Goal: Information Seeking & Learning: Learn about a topic

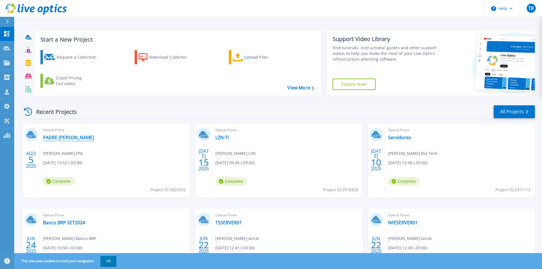
click at [56, 137] on link "PADRE [PERSON_NAME]" at bounding box center [68, 138] width 51 height 6
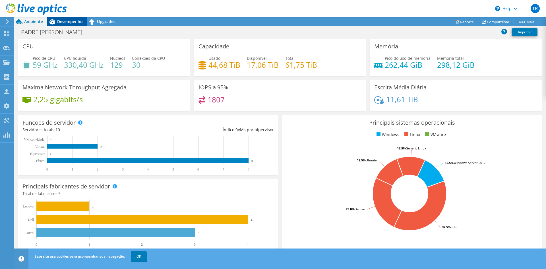
click at [68, 22] on span "Desempenho" at bounding box center [70, 21] width 26 height 5
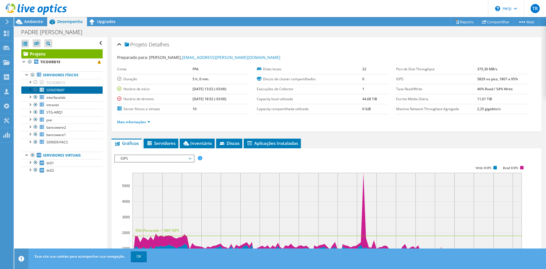
click at [53, 89] on span "SERVERBKP" at bounding box center [55, 90] width 18 height 5
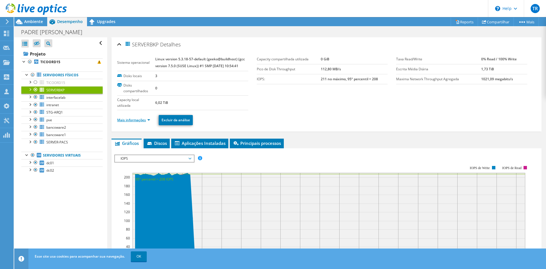
click at [150, 120] on link "Mais informações" at bounding box center [133, 119] width 33 height 5
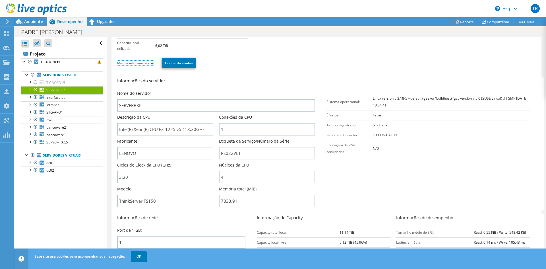
scroll to position [85, 0]
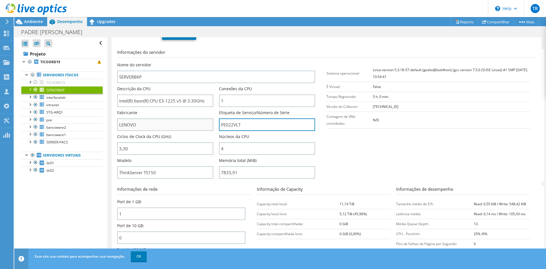
drag, startPoint x: 245, startPoint y: 123, endPoint x: 202, endPoint y: 123, distance: 43.2
click at [202, 62] on div "Nome do servidor SERVERBKP Descrição da CPU Intel(R) Xeon(R) CPU E3-1225 v5 @ 3…" at bounding box center [219, 62] width 204 height 0
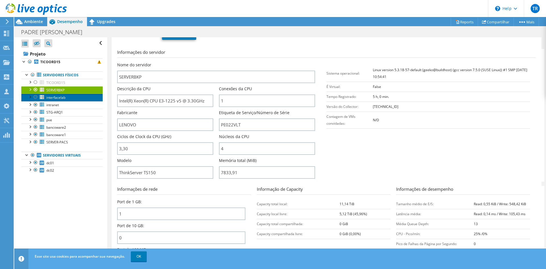
click at [55, 97] on span "interfacelab" at bounding box center [55, 97] width 19 height 5
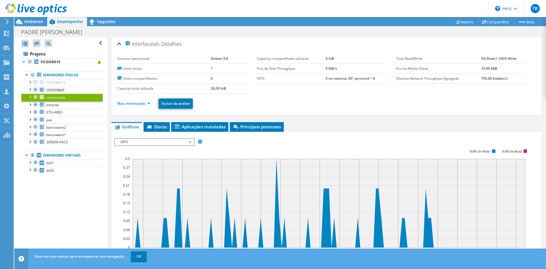
scroll to position [0, 0]
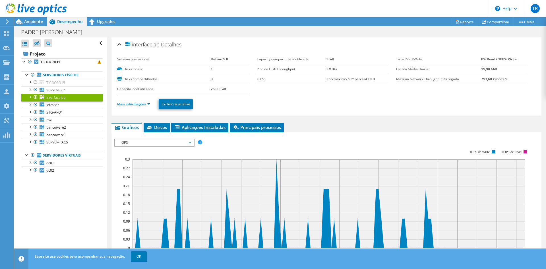
click at [149, 103] on link "Mais informações" at bounding box center [133, 104] width 33 height 5
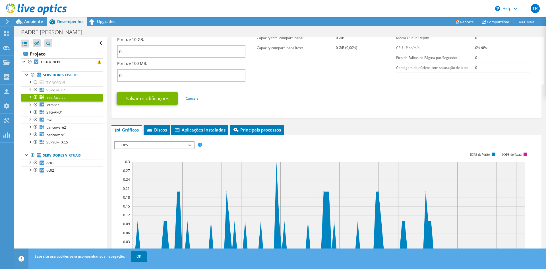
scroll to position [256, 0]
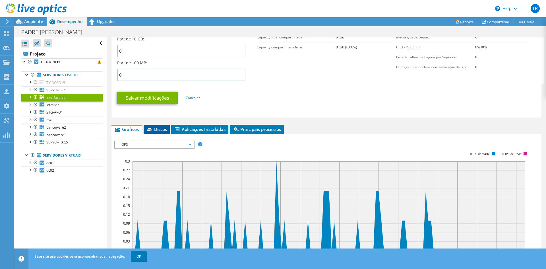
click at [163, 125] on li "Discos" at bounding box center [157, 130] width 26 height 10
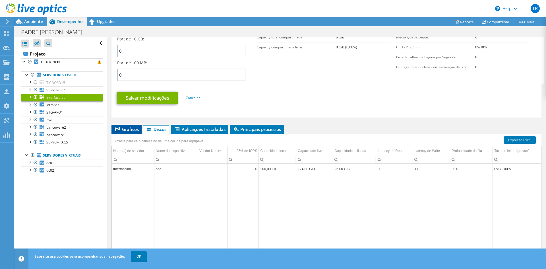
click at [128, 129] on span "Gráficos" at bounding box center [126, 129] width 24 height 6
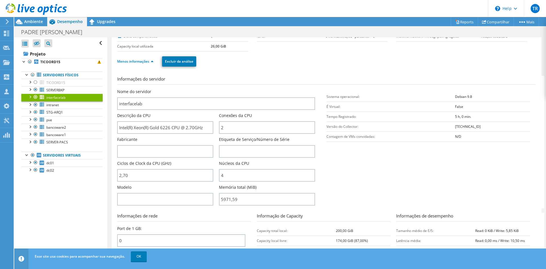
scroll to position [28, 0]
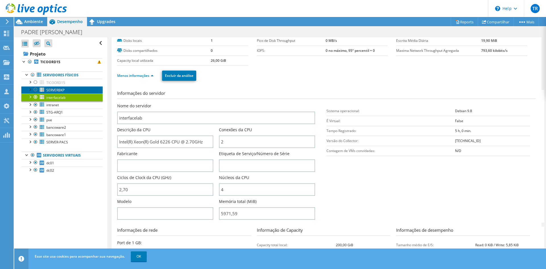
click at [55, 87] on link "SERVERBKP" at bounding box center [61, 89] width 81 height 7
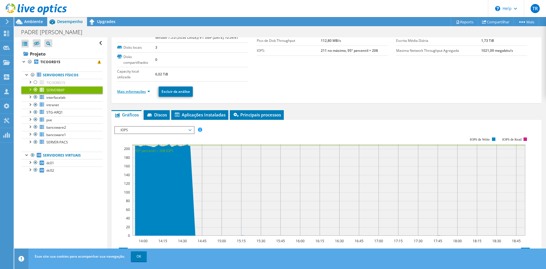
click at [143, 93] on link "Mais informações" at bounding box center [133, 91] width 33 height 5
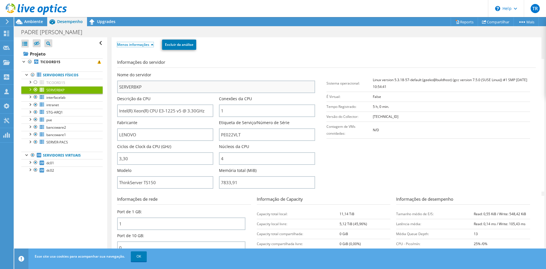
scroll to position [85, 0]
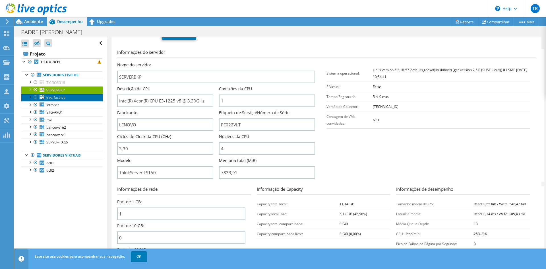
click at [50, 96] on span "interfacelab" at bounding box center [55, 97] width 19 height 5
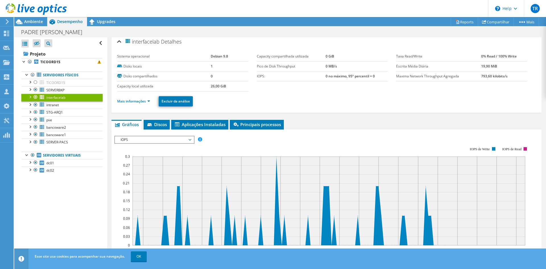
scroll to position [0, 0]
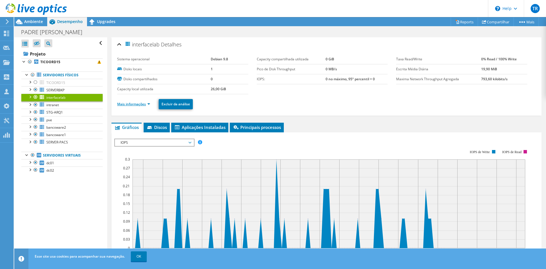
click at [147, 102] on link "Mais informações" at bounding box center [133, 104] width 33 height 5
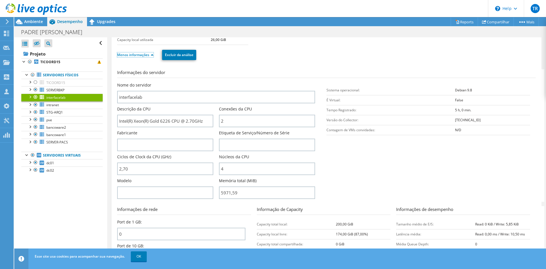
scroll to position [57, 0]
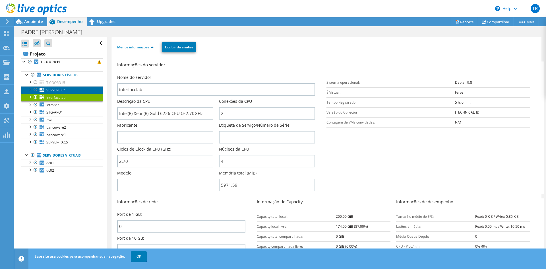
click at [63, 92] on span "SERVERBKP" at bounding box center [55, 90] width 18 height 5
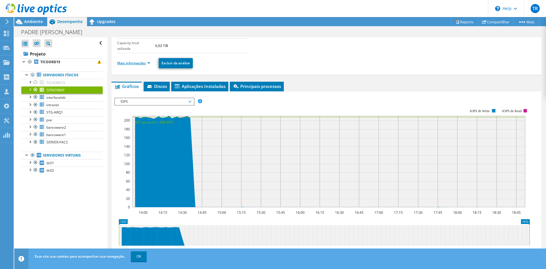
click at [142, 64] on link "Mais informações" at bounding box center [133, 63] width 33 height 5
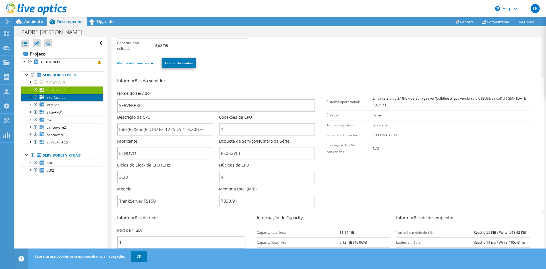
click at [55, 96] on span "interfacelab" at bounding box center [55, 97] width 19 height 5
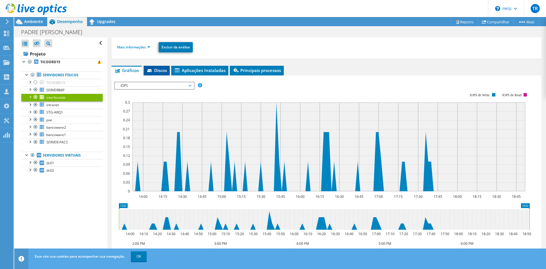
click at [166, 72] on span "Discos" at bounding box center [156, 70] width 20 height 6
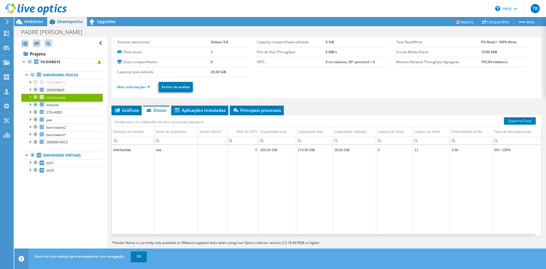
click at [134, 89] on li "Mais informações" at bounding box center [135, 87] width 36 height 6
click at [135, 88] on link "Mais informações" at bounding box center [133, 86] width 33 height 5
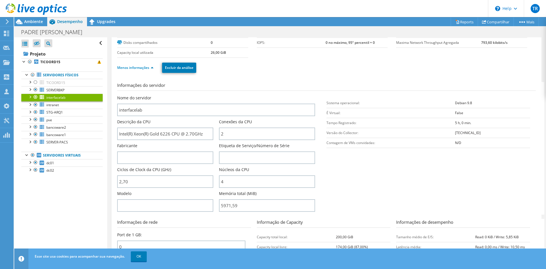
scroll to position [28, 0]
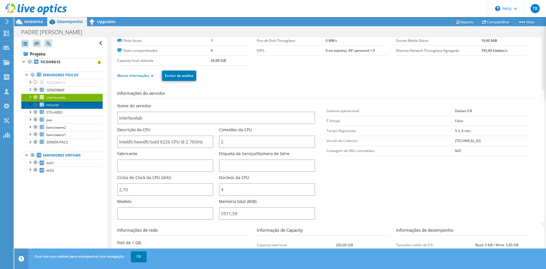
click at [61, 106] on link "intranet" at bounding box center [61, 104] width 81 height 7
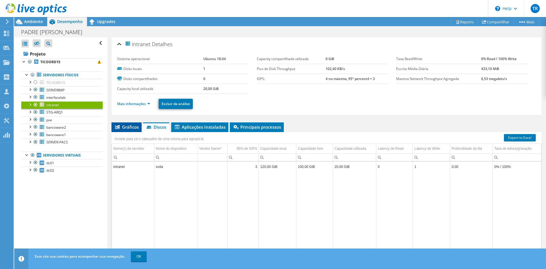
scroll to position [0, 0]
click at [144, 102] on link "Mais informações" at bounding box center [133, 104] width 33 height 5
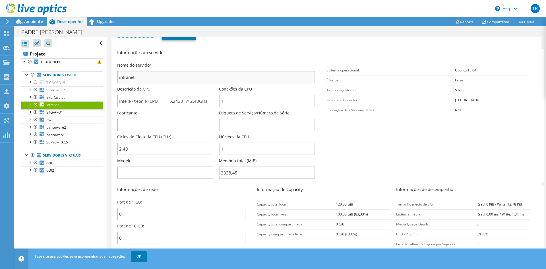
scroll to position [57, 0]
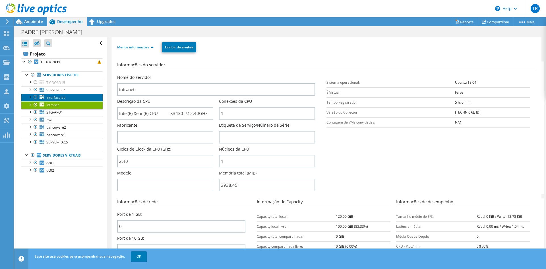
click at [56, 99] on span "interfacelab" at bounding box center [55, 97] width 19 height 5
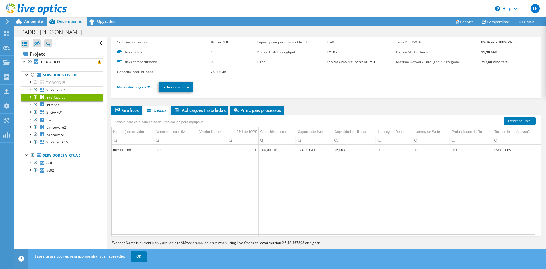
scroll to position [17, 0]
click at [141, 86] on link "Mais informações" at bounding box center [133, 86] width 33 height 5
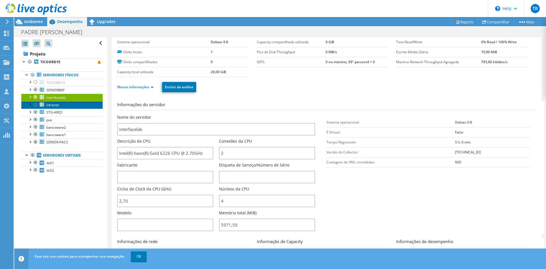
click at [58, 103] on span "intranet" at bounding box center [52, 104] width 13 height 5
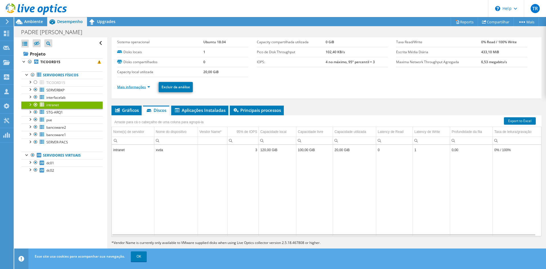
click at [139, 85] on link "Mais informações" at bounding box center [133, 86] width 33 height 5
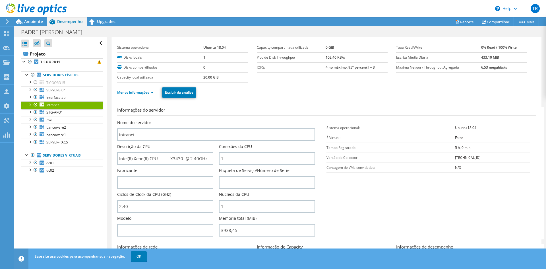
scroll to position [0, 0]
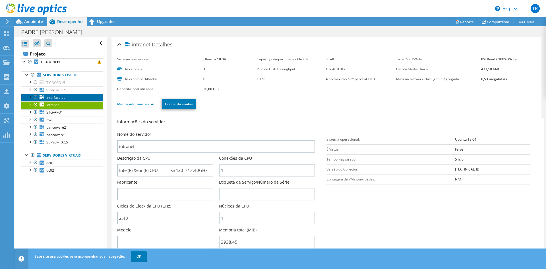
click at [58, 98] on span "interfacelab" at bounding box center [55, 97] width 19 height 5
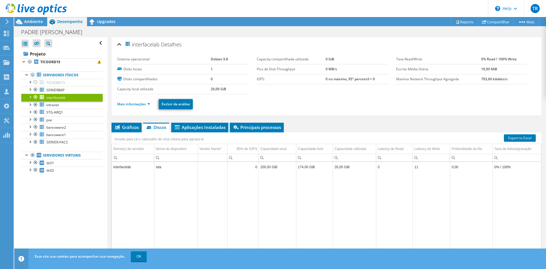
click at [143, 106] on li "Mais informações" at bounding box center [135, 104] width 36 height 6
click at [143, 103] on link "Mais informações" at bounding box center [133, 104] width 33 height 5
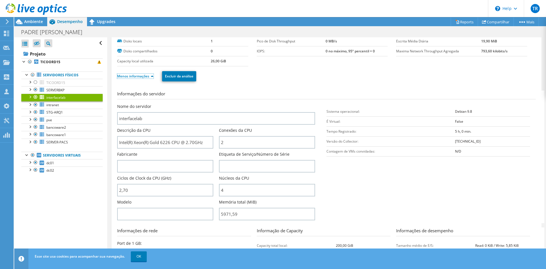
scroll to position [28, 0]
click at [50, 113] on span "STG-ARQ1" at bounding box center [54, 112] width 16 height 5
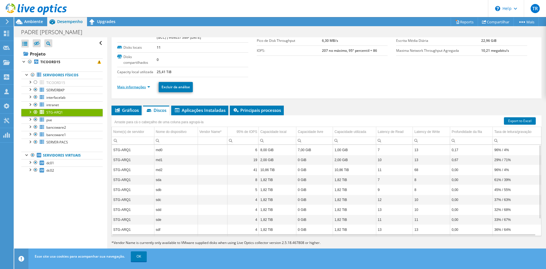
click at [139, 89] on link "Mais informações" at bounding box center [133, 86] width 33 height 5
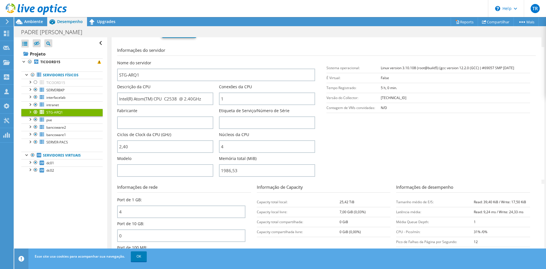
scroll to position [114, 0]
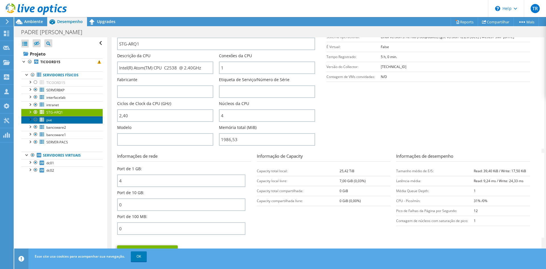
click at [48, 119] on span "pve" at bounding box center [49, 119] width 6 height 5
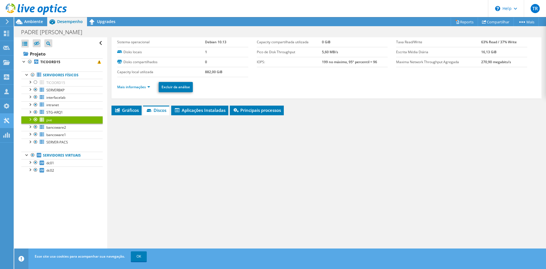
scroll to position [17, 0]
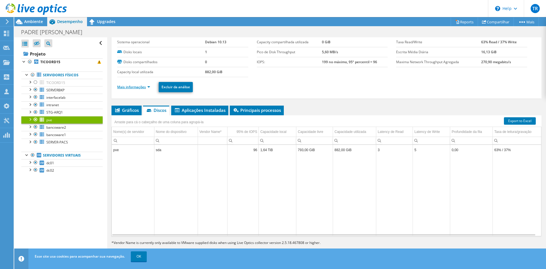
click at [149, 87] on link "Mais informações" at bounding box center [133, 86] width 33 height 5
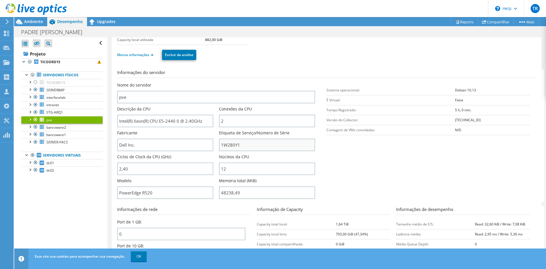
scroll to position [57, 0]
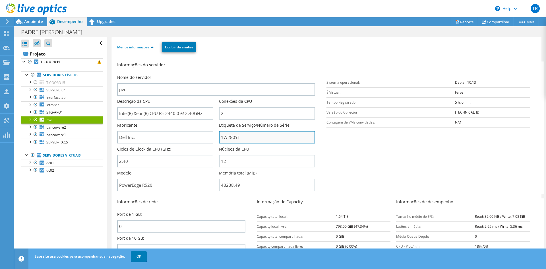
click at [232, 137] on input "1W280Y1" at bounding box center [267, 137] width 96 height 13
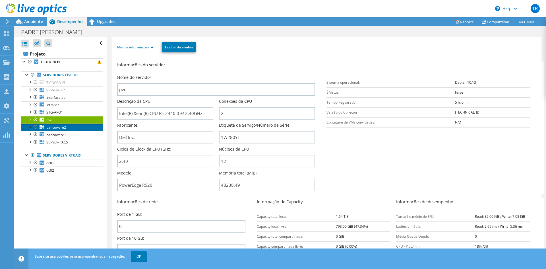
click at [67, 129] on link "bancoware2" at bounding box center [61, 126] width 81 height 7
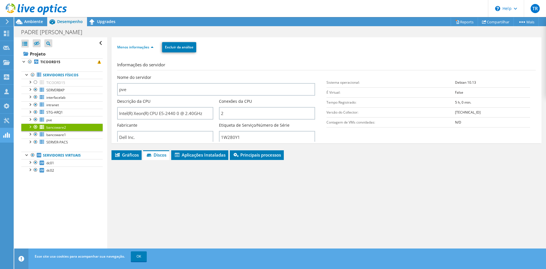
scroll to position [40, 0]
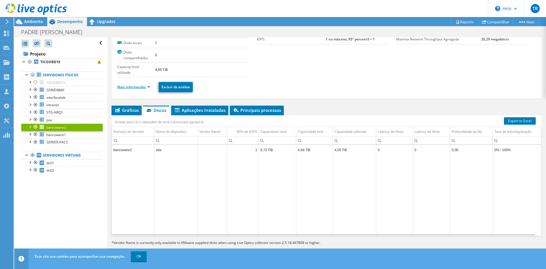
click at [145, 86] on link "Mais informações" at bounding box center [133, 86] width 33 height 5
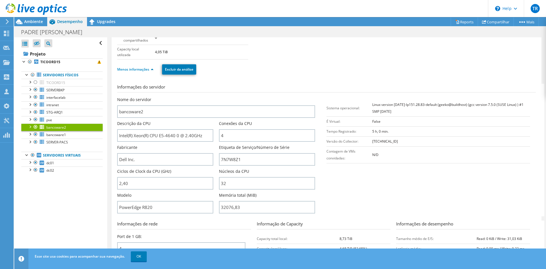
scroll to position [57, 0]
click at [232, 162] on input "7N7W8Z1" at bounding box center [267, 160] width 96 height 13
click at [65, 133] on span "bancoware1" at bounding box center [56, 134] width 20 height 5
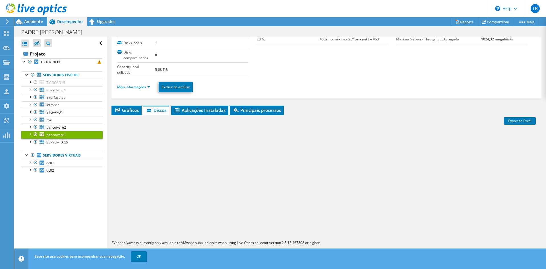
scroll to position [40, 0]
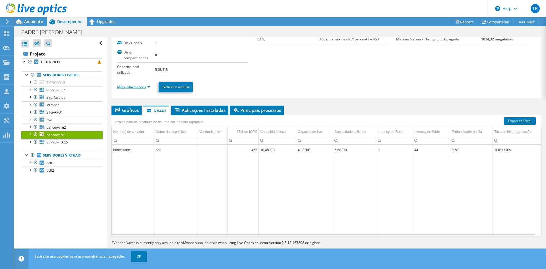
click at [139, 86] on link "Mais informações" at bounding box center [133, 86] width 33 height 5
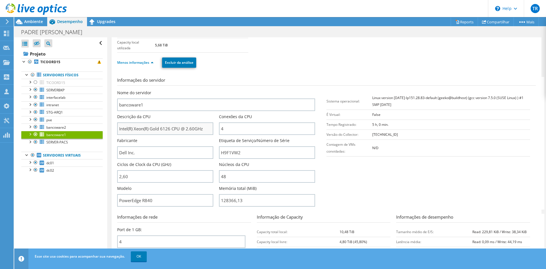
scroll to position [57, 0]
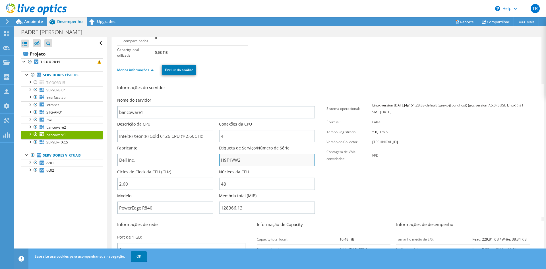
click at [229, 159] on input "H9F1VW2" at bounding box center [267, 160] width 96 height 13
click at [59, 138] on link "bancoware1" at bounding box center [61, 134] width 81 height 7
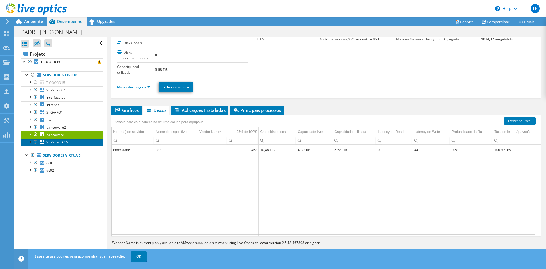
click at [59, 140] on span "SERVER-PACS" at bounding box center [57, 142] width 22 height 5
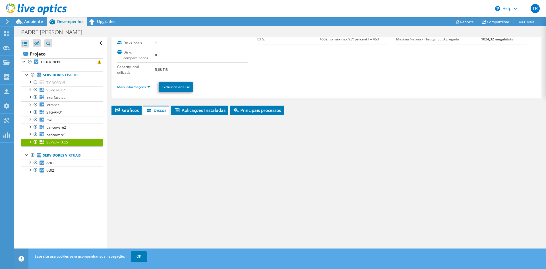
scroll to position [17, 0]
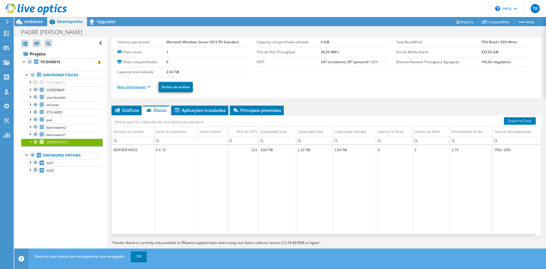
click at [134, 88] on link "Mais informações" at bounding box center [133, 86] width 33 height 5
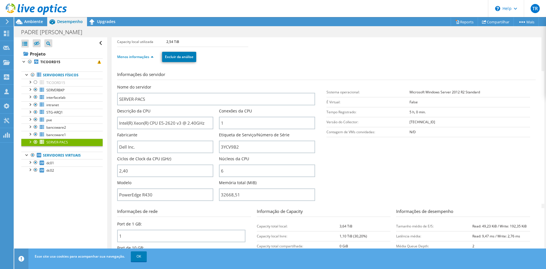
scroll to position [57, 0]
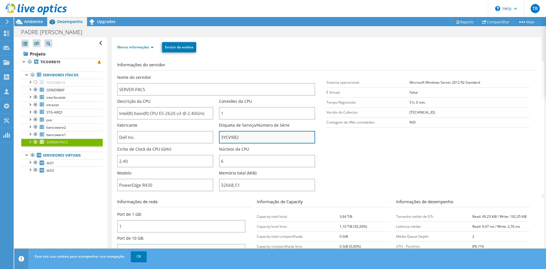
click at [237, 135] on input "3YCV9B2" at bounding box center [267, 137] width 96 height 13
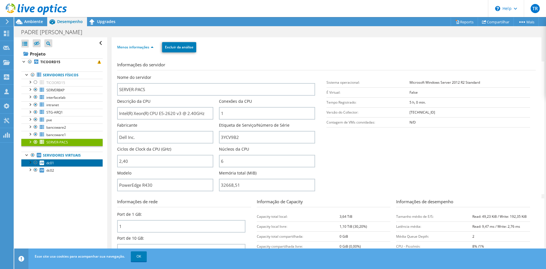
click at [48, 163] on span "dc01" at bounding box center [50, 162] width 8 height 5
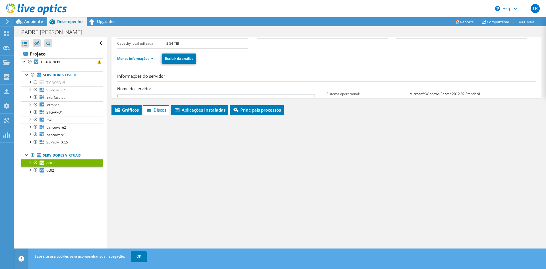
scroll to position [17, 0]
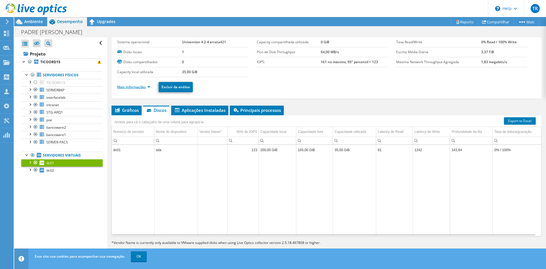
click at [146, 89] on link "Mais informações" at bounding box center [133, 86] width 33 height 5
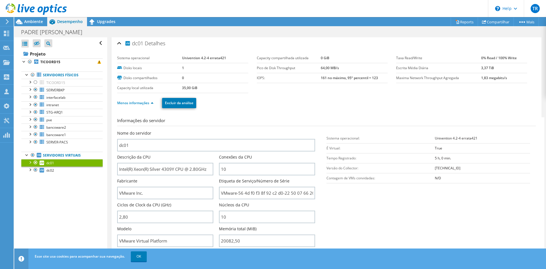
scroll to position [0, 0]
drag, startPoint x: 225, startPoint y: 60, endPoint x: 180, endPoint y: 58, distance: 45.0
click at [180, 58] on tr "Sistema operacional Univention 4.2-4 errata421" at bounding box center [182, 59] width 131 height 10
click at [210, 61] on td "Univention 4.2-4 errata421" at bounding box center [215, 59] width 66 height 10
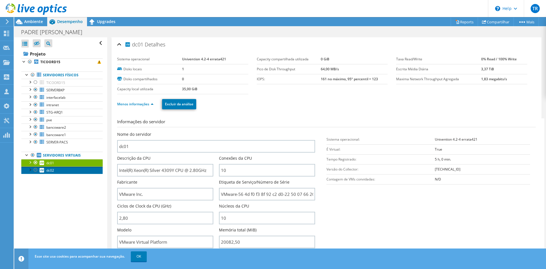
click at [47, 169] on span "dc02" at bounding box center [50, 170] width 8 height 5
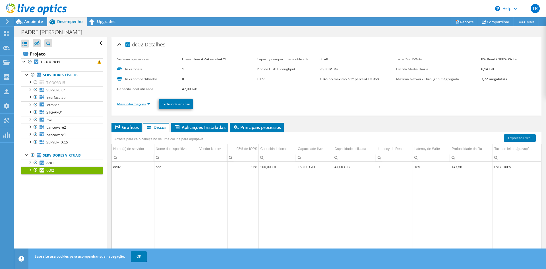
click at [144, 106] on link "Mais informações" at bounding box center [133, 104] width 33 height 5
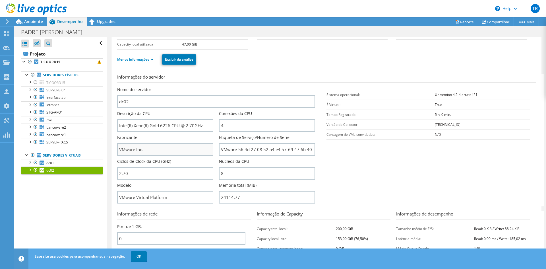
scroll to position [57, 0]
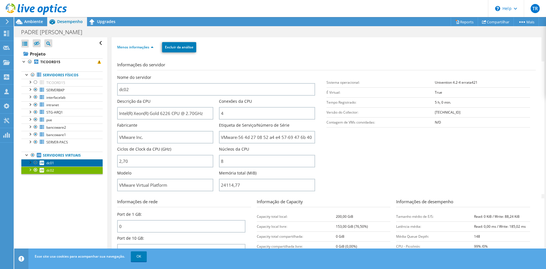
click at [50, 160] on span "dc01" at bounding box center [50, 162] width 8 height 5
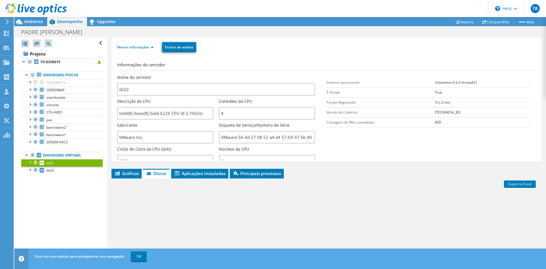
scroll to position [17, 0]
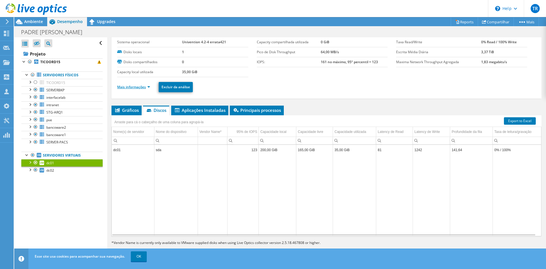
click at [144, 86] on link "Mais informações" at bounding box center [133, 86] width 33 height 5
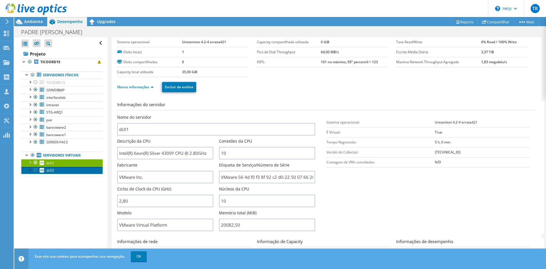
click at [55, 172] on link "dc02" at bounding box center [61, 169] width 81 height 7
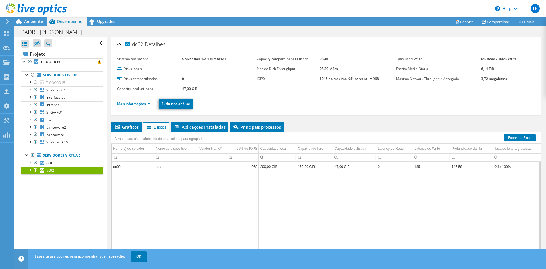
scroll to position [0, 0]
click at [125, 103] on link "Mais informações" at bounding box center [133, 104] width 33 height 5
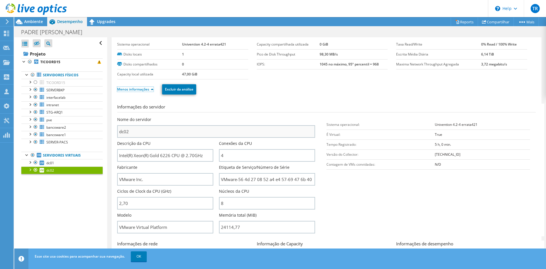
scroll to position [85, 0]
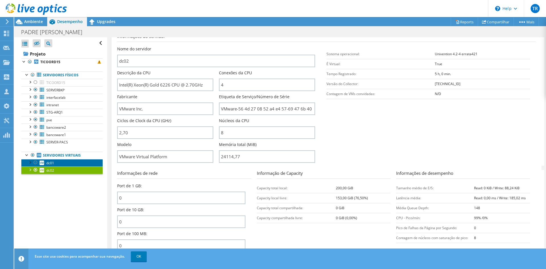
drag, startPoint x: 53, startPoint y: 162, endPoint x: 56, endPoint y: 161, distance: 2.9
click at [53, 162] on span "dc01" at bounding box center [50, 162] width 8 height 5
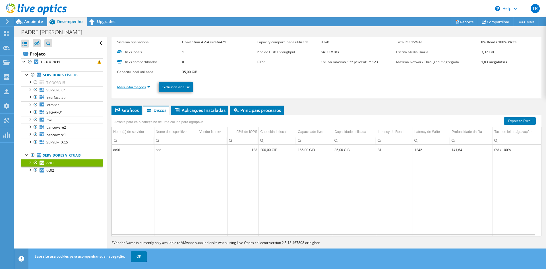
scroll to position [17, 0]
click at [134, 84] on li "Mais informações" at bounding box center [135, 87] width 36 height 6
click at [135, 86] on link "Mais informações" at bounding box center [133, 86] width 33 height 5
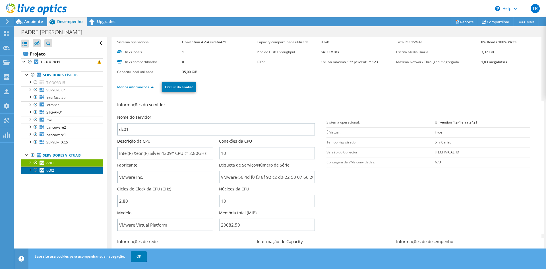
click at [47, 172] on span "dc02" at bounding box center [50, 170] width 8 height 5
